Goal: Communication & Community: Participate in discussion

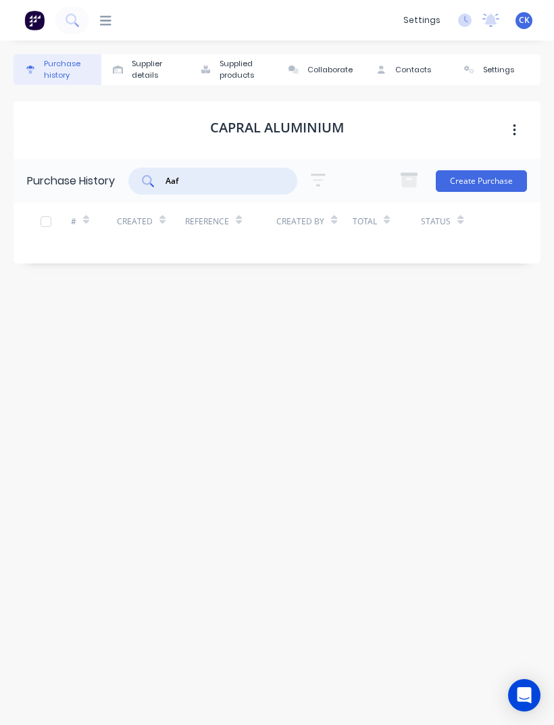
scroll to position [43, 0]
type input "A"
type input "Hog"
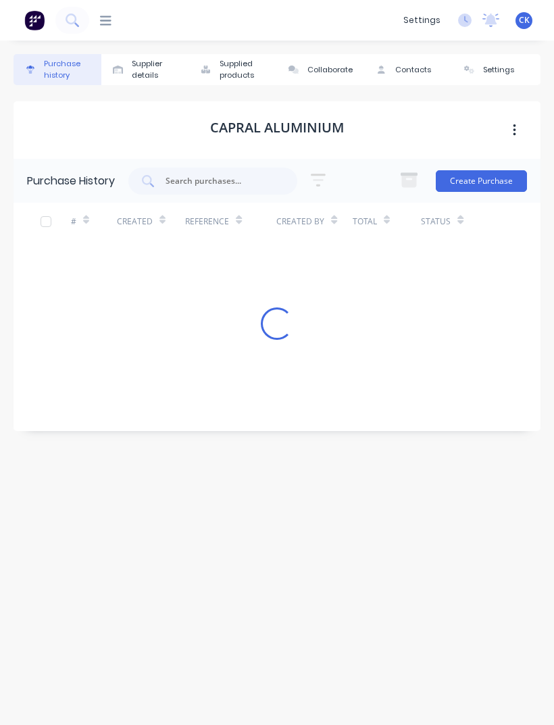
scroll to position [43, 0]
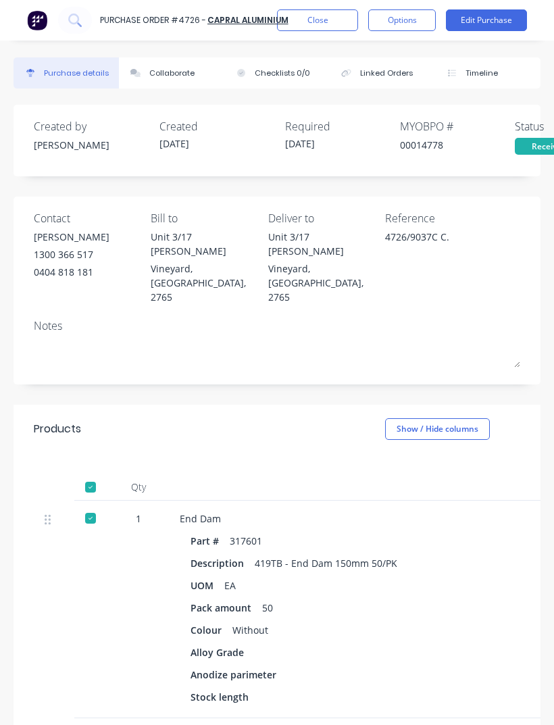
click at [46, 19] on img at bounding box center [37, 20] width 20 height 20
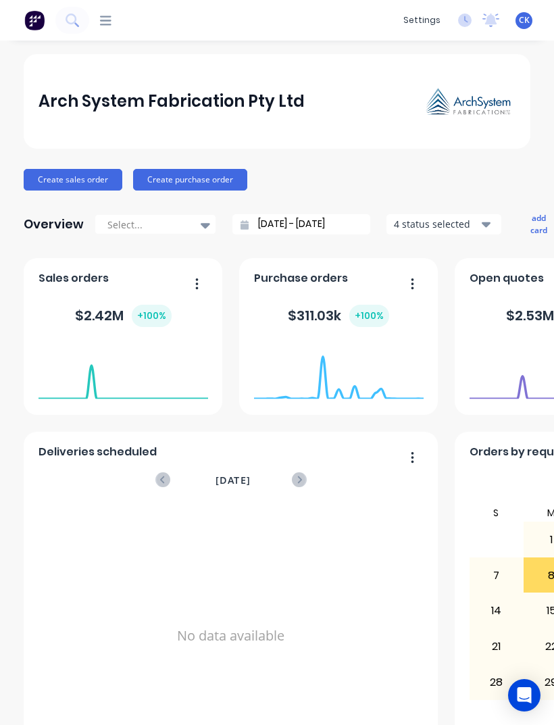
click at [76, 19] on icon at bounding box center [72, 20] width 13 height 13
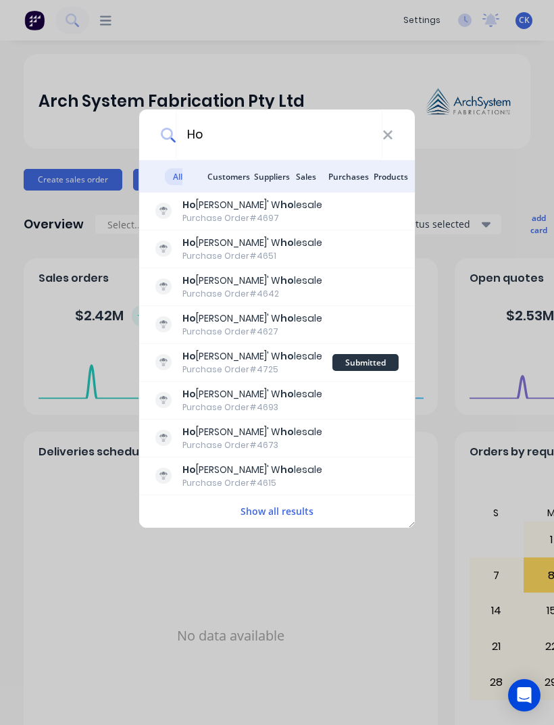
type input "H"
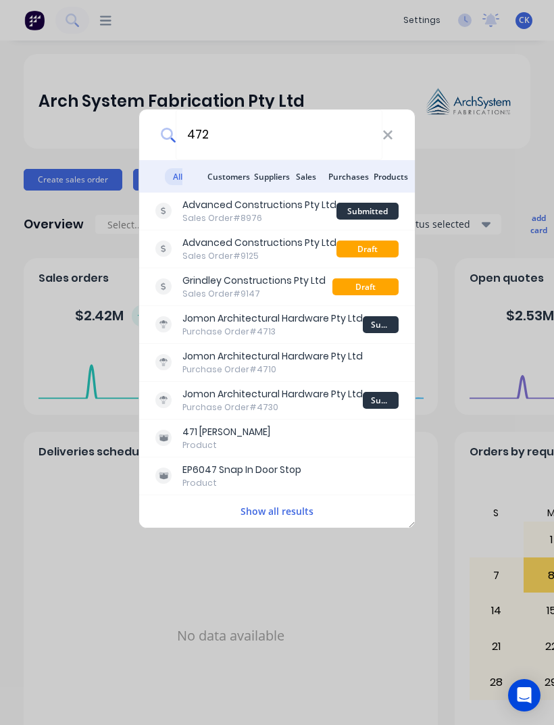
type input "4725"
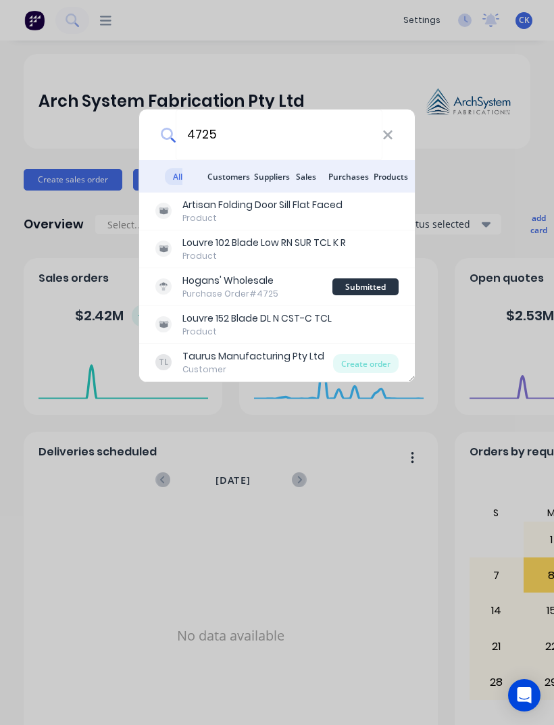
click at [287, 279] on div "Hogans' Wholesale Purchase Order #4725" at bounding box center [243, 287] width 177 height 26
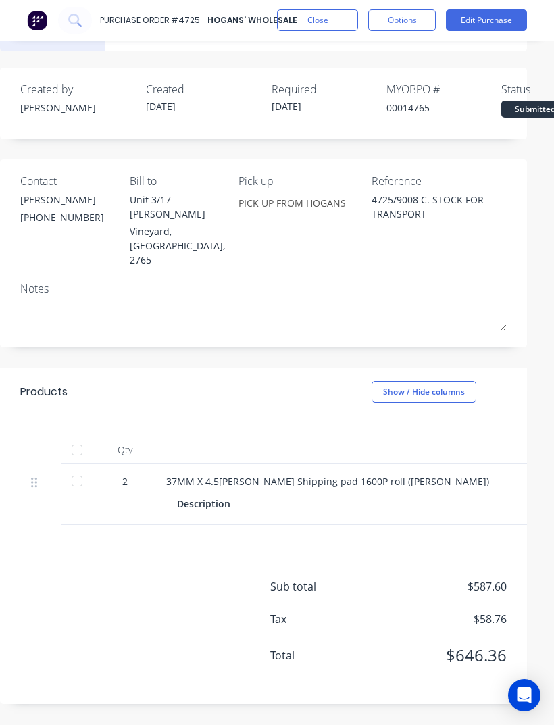
scroll to position [37, 14]
click at [85, 468] on div at bounding box center [77, 481] width 27 height 27
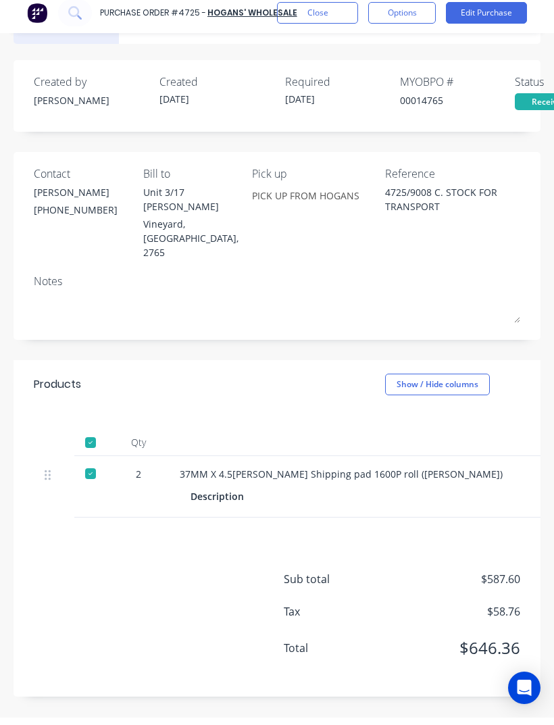
scroll to position [0, 0]
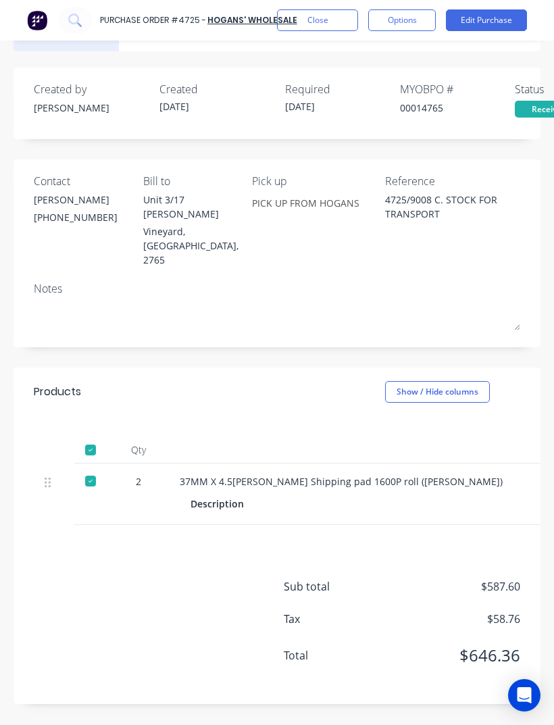
type textarea "x"
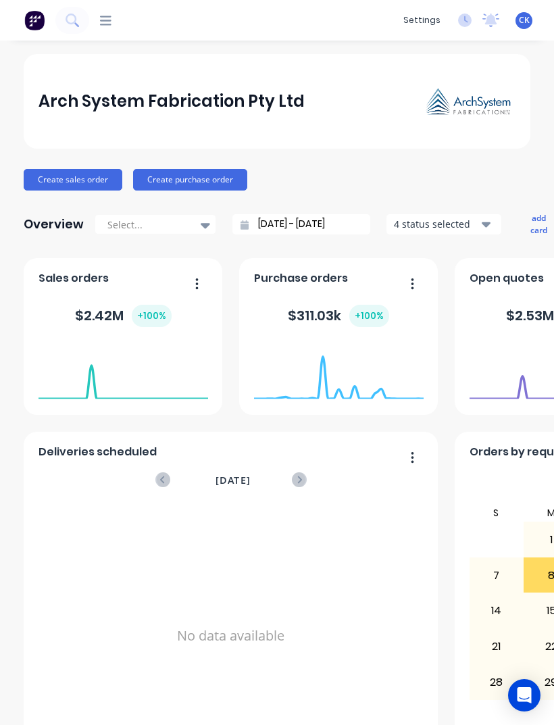
click at [70, 16] on icon at bounding box center [72, 20] width 13 height 13
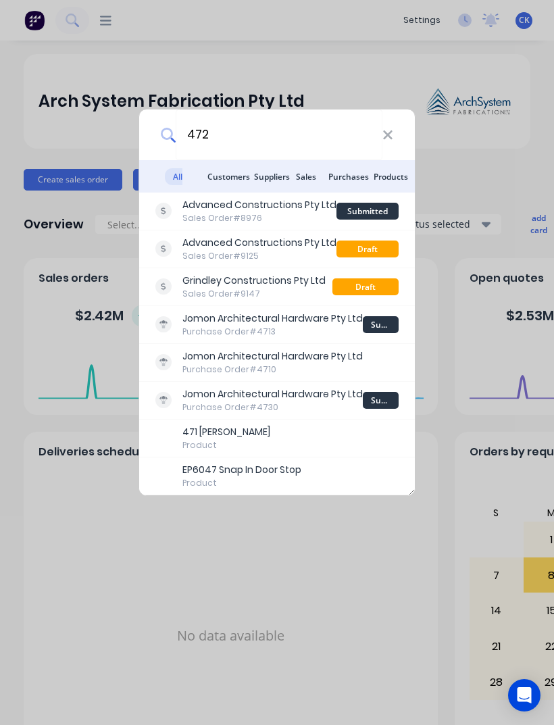
type input "4725"
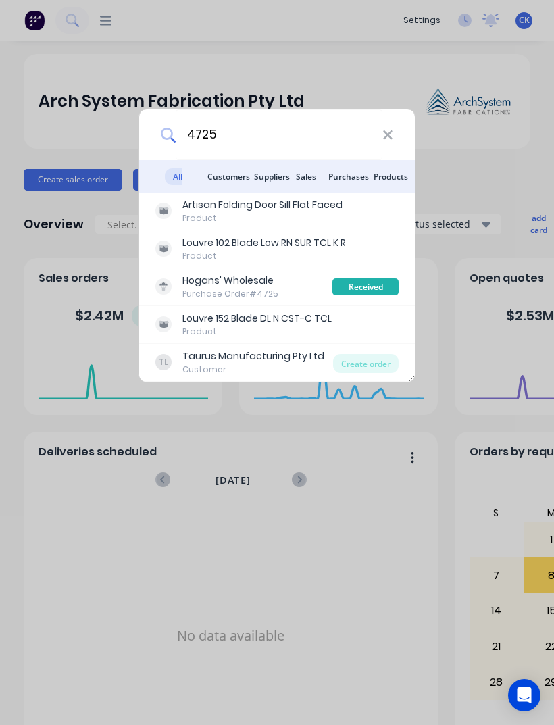
click at [245, 291] on div "Purchase Order #4725" at bounding box center [231, 294] width 96 height 12
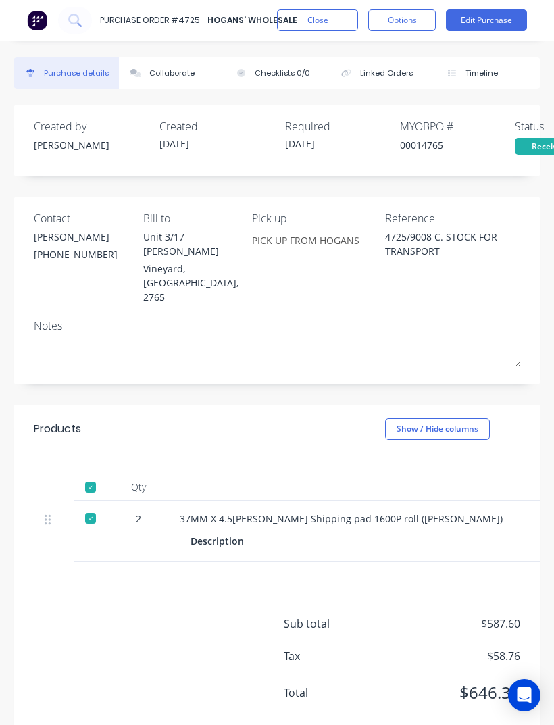
click at [167, 64] on button "Collaborate" at bounding box center [171, 72] width 105 height 31
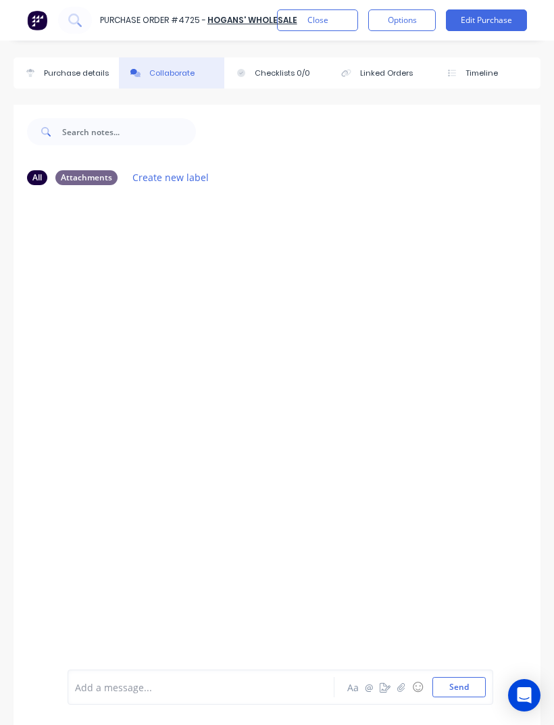
click at [83, 62] on button "Purchase details" at bounding box center [66, 72] width 105 height 31
type textarea "x"
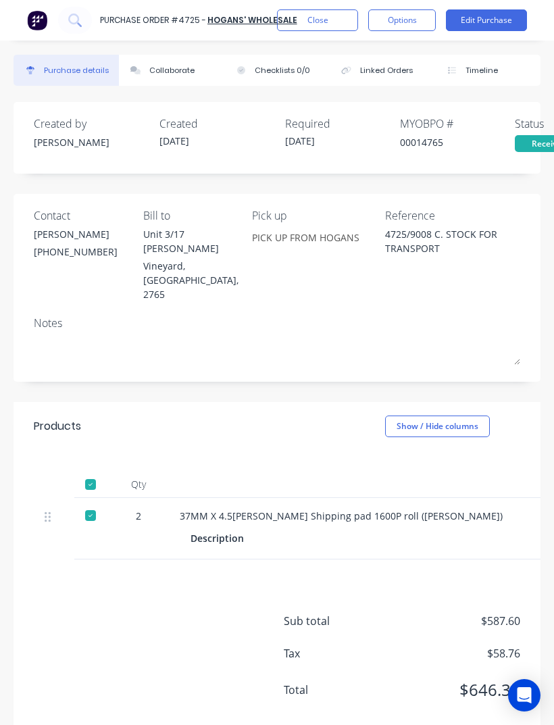
scroll to position [3, 0]
click at [174, 74] on div "Collaborate" at bounding box center [171, 70] width 45 height 11
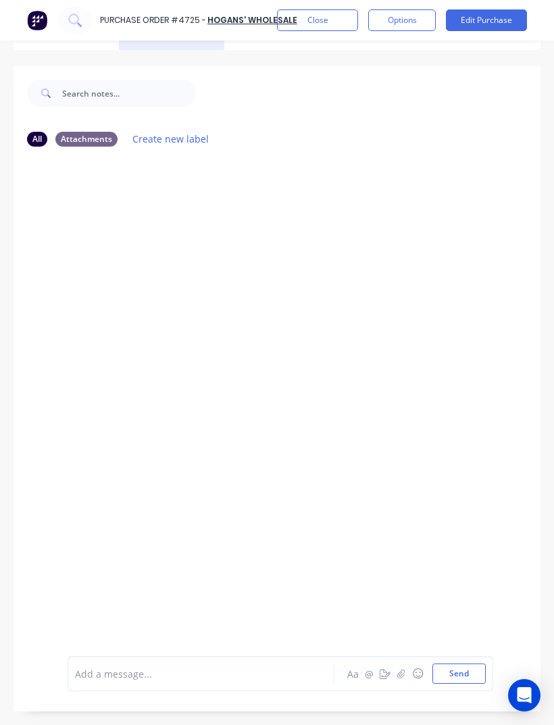
scroll to position [43, 0]
click at [407, 666] on button "button" at bounding box center [401, 674] width 16 height 16
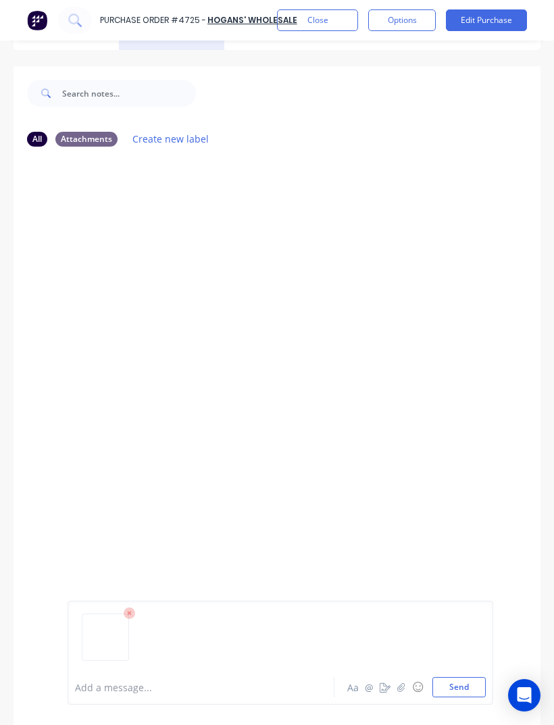
click at [403, 684] on icon "button" at bounding box center [401, 687] width 8 height 9
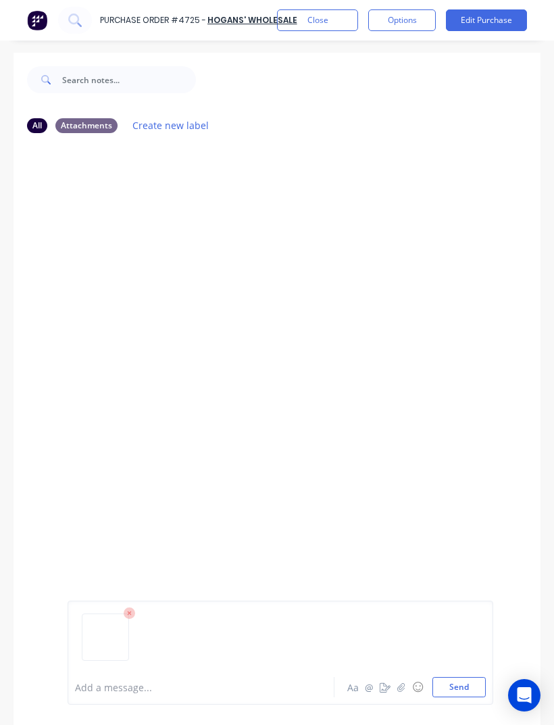
click at [456, 681] on button "Send" at bounding box center [459, 687] width 53 height 20
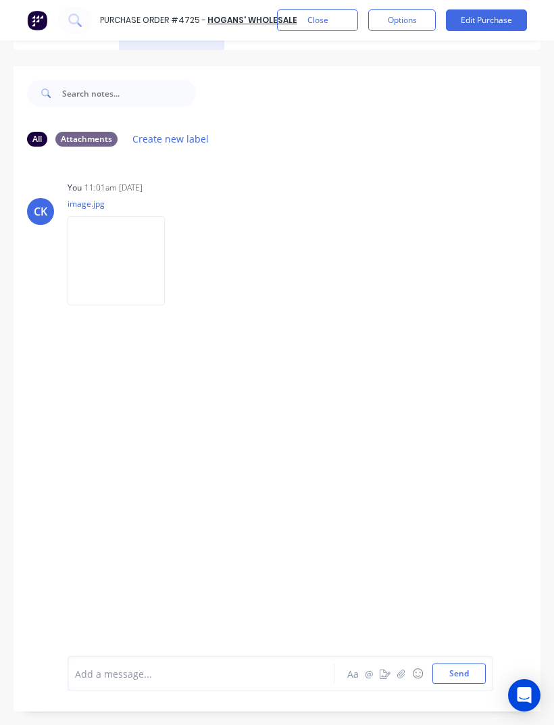
click at [115, 667] on div at bounding box center [205, 674] width 258 height 14
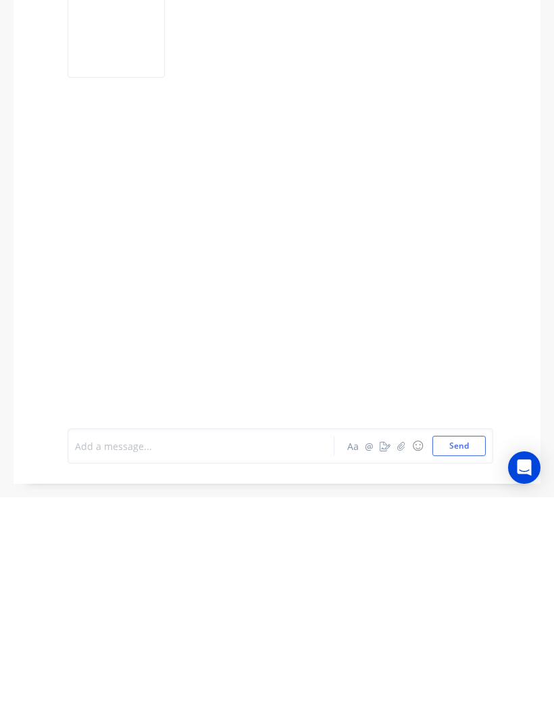
click at [406, 669] on icon "button" at bounding box center [401, 673] width 8 height 9
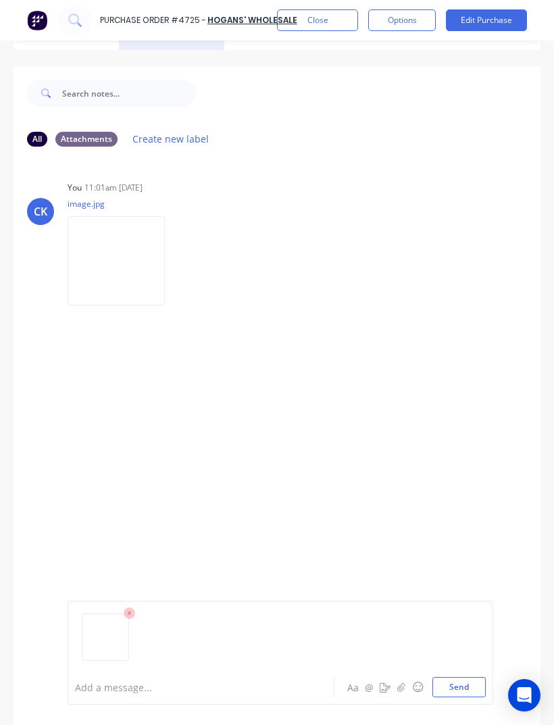
click at [466, 683] on button "Send" at bounding box center [459, 687] width 53 height 20
